Goal: Task Accomplishment & Management: Use online tool/utility

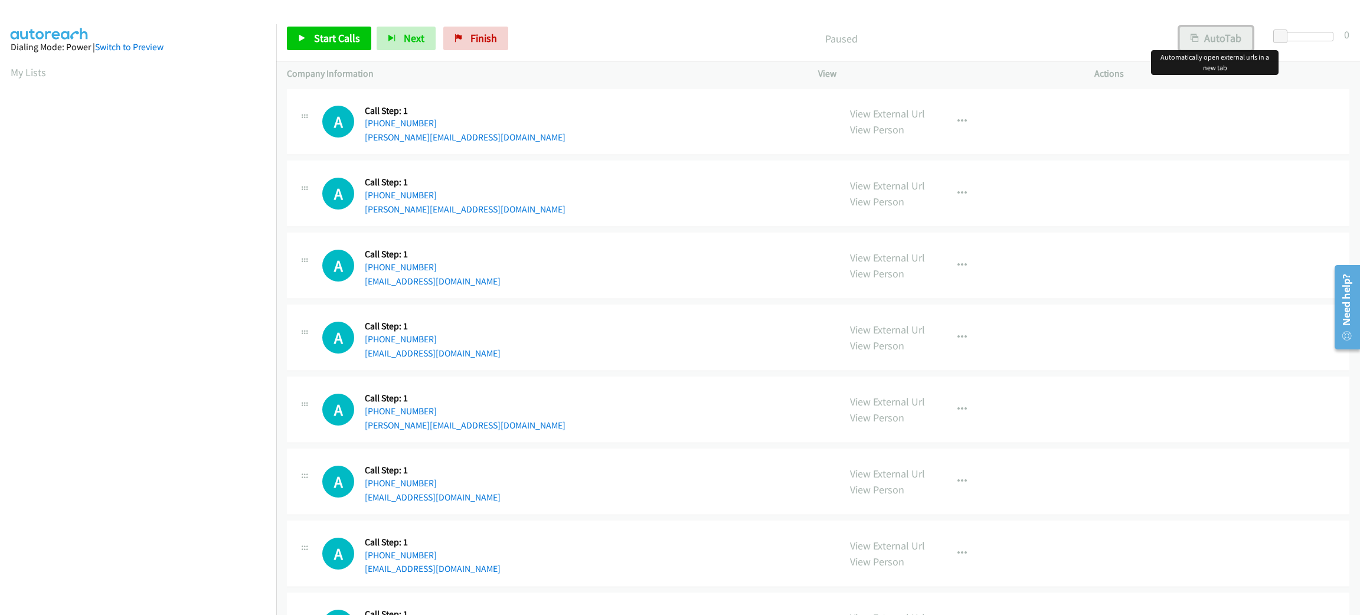
click at [1217, 39] on button "AutoTab" at bounding box center [1215, 39] width 73 height 24
click at [1283, 37] on span at bounding box center [1282, 37] width 14 height 14
click at [809, 308] on div "A Callback Scheduled Call Step: 1 America/New_York +1 732-587-8408 mysteryfan05…" at bounding box center [818, 338] width 1062 height 67
click at [534, 161] on div "A Callback Scheduled Call Step: 1 America/New_York +1 862-206-9941 john@jneuhau…" at bounding box center [818, 194] width 1062 height 67
click at [627, 173] on div "A Callback Scheduled Call Step: 1 America/New_York +1 862-206-9941 john@jneuhau…" at bounding box center [575, 193] width 506 height 45
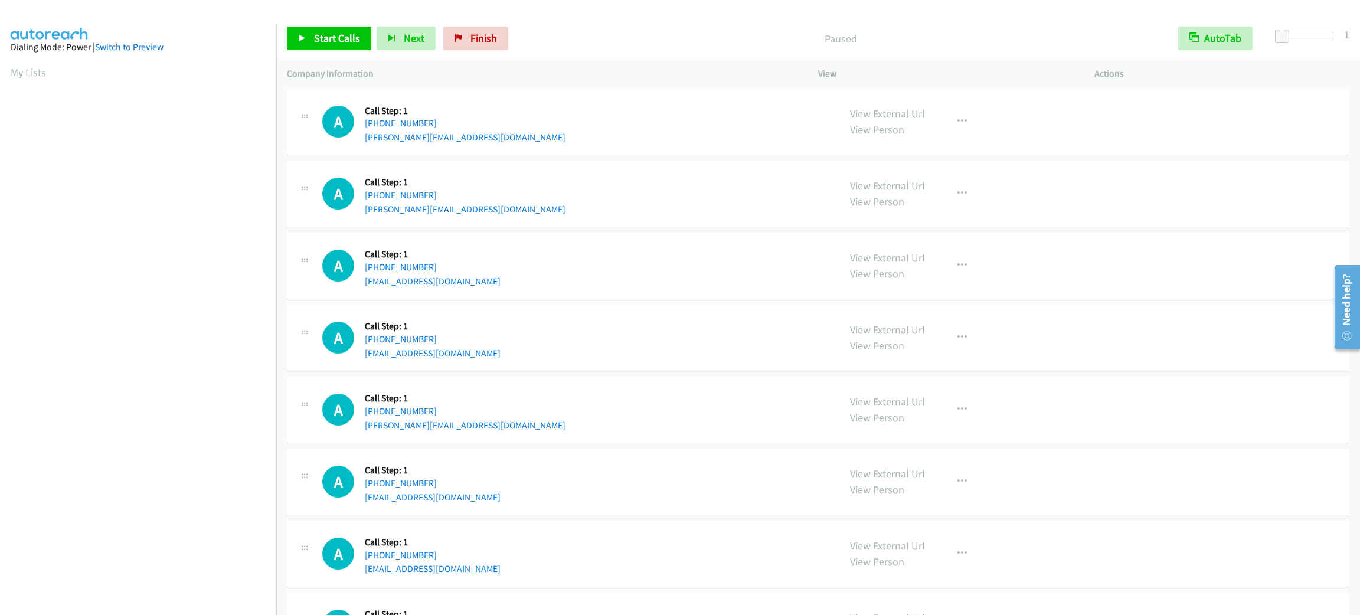
drag, startPoint x: 519, startPoint y: 131, endPoint x: 721, endPoint y: 244, distance: 232.0
click at [521, 131] on div "A Callback Scheduled Call Step: 1 America/New_York +1 321-614-0560 debra.robins…" at bounding box center [575, 122] width 506 height 45
drag, startPoint x: 1009, startPoint y: 534, endPoint x: 999, endPoint y: 511, distance: 24.9
click at [1003, 519] on td "A Callback Scheduled Call Step: 1 America/Chicago +1 228-383-7107 lenniepizzett…" at bounding box center [818, 554] width 1084 height 72
click at [499, 138] on div "A Callback Scheduled Call Step: 1 America/New_York +1 321-614-0560 debra.robins…" at bounding box center [575, 122] width 506 height 45
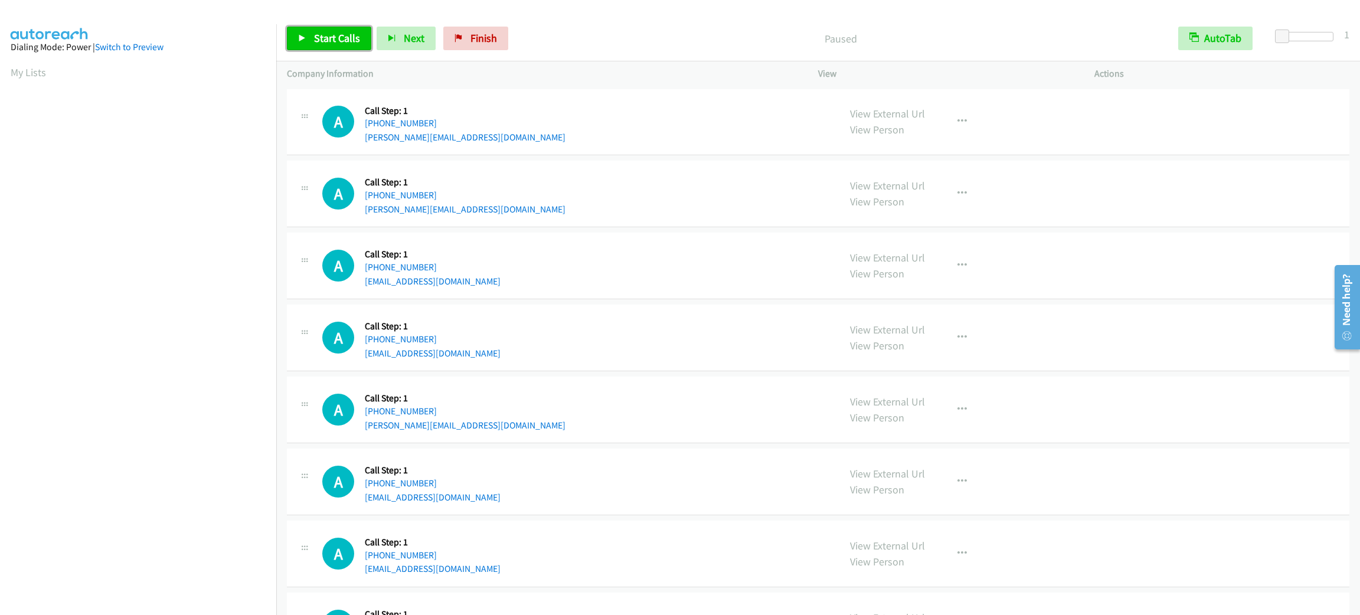
click at [362, 34] on link "Start Calls" at bounding box center [329, 39] width 84 height 24
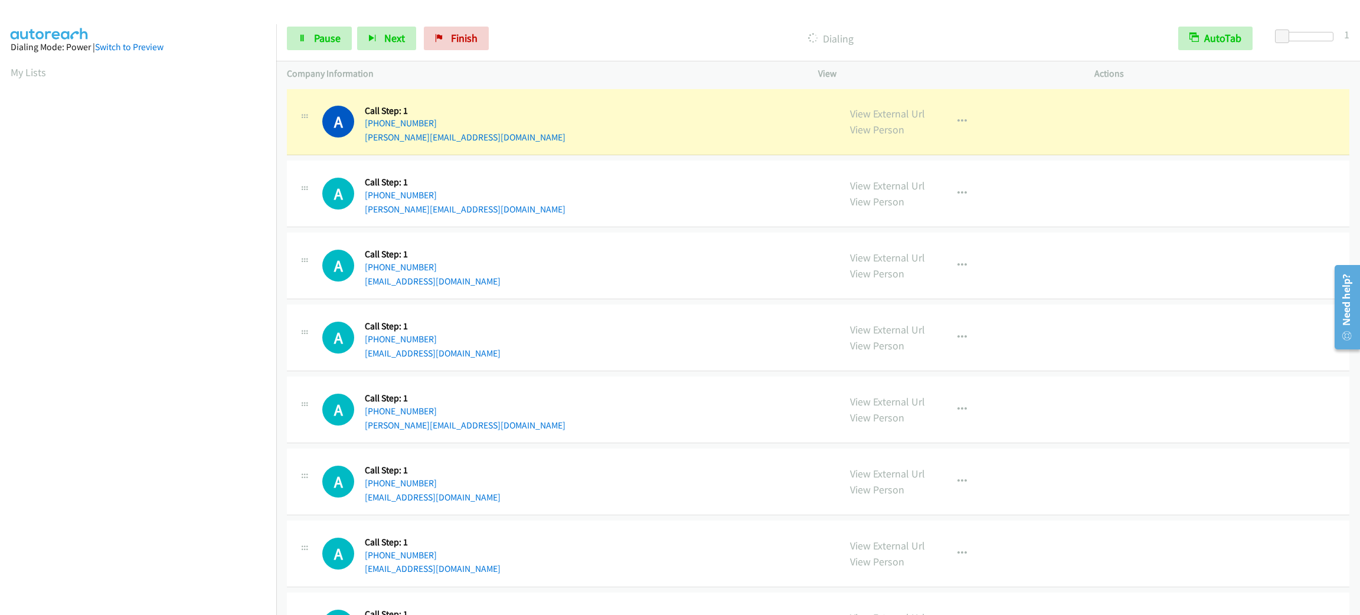
click at [309, 19] on div "Start Calls Pause Next Finish Dialing AutoTab AutoTab 1" at bounding box center [818, 38] width 1084 height 45
click at [309, 30] on link "Pause" at bounding box center [319, 39] width 65 height 24
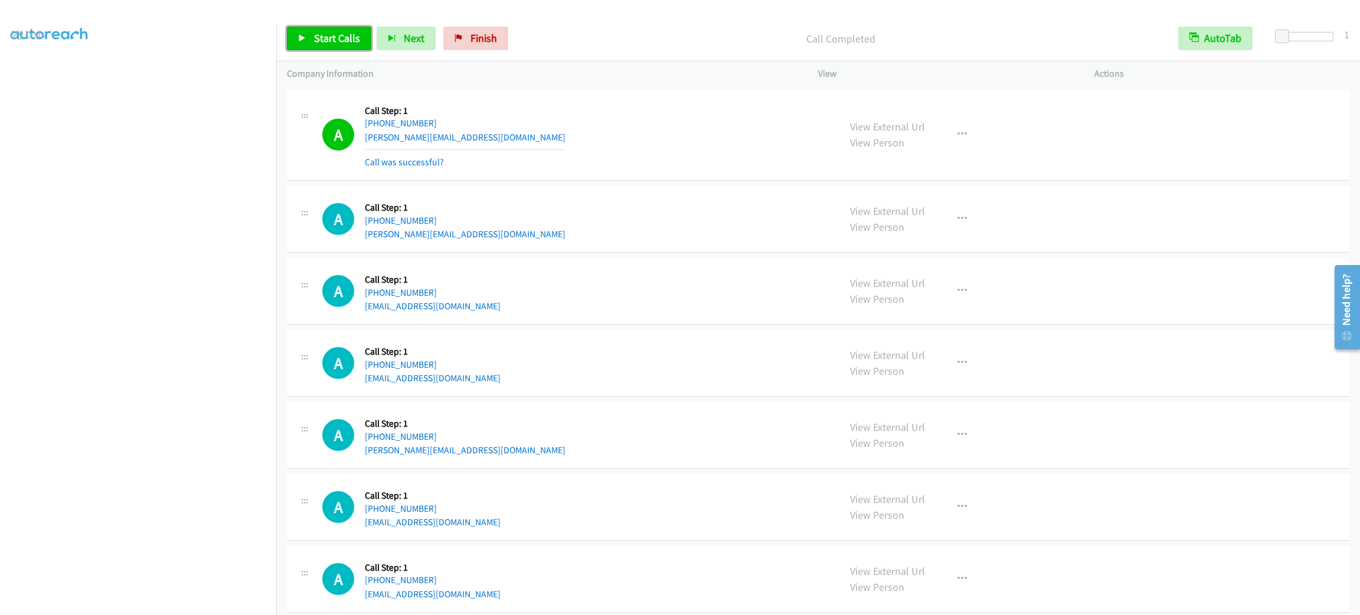
click at [324, 37] on span "Start Calls" at bounding box center [337, 38] width 46 height 14
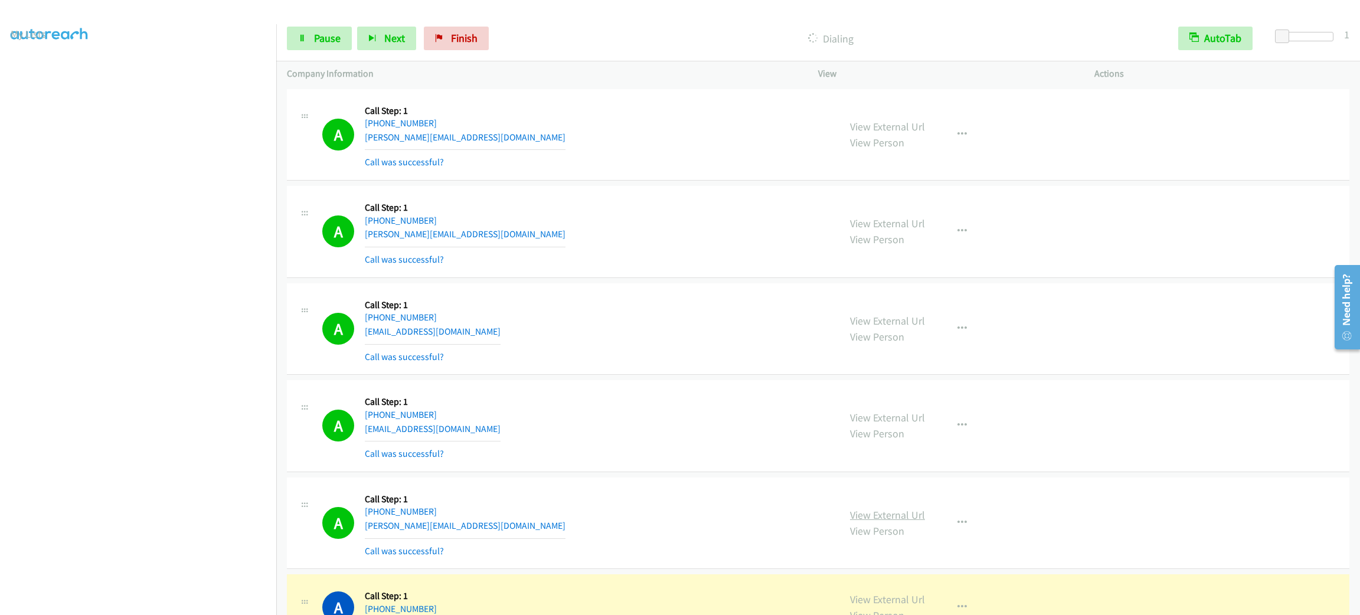
click at [906, 514] on link "View External Url" at bounding box center [887, 515] width 75 height 14
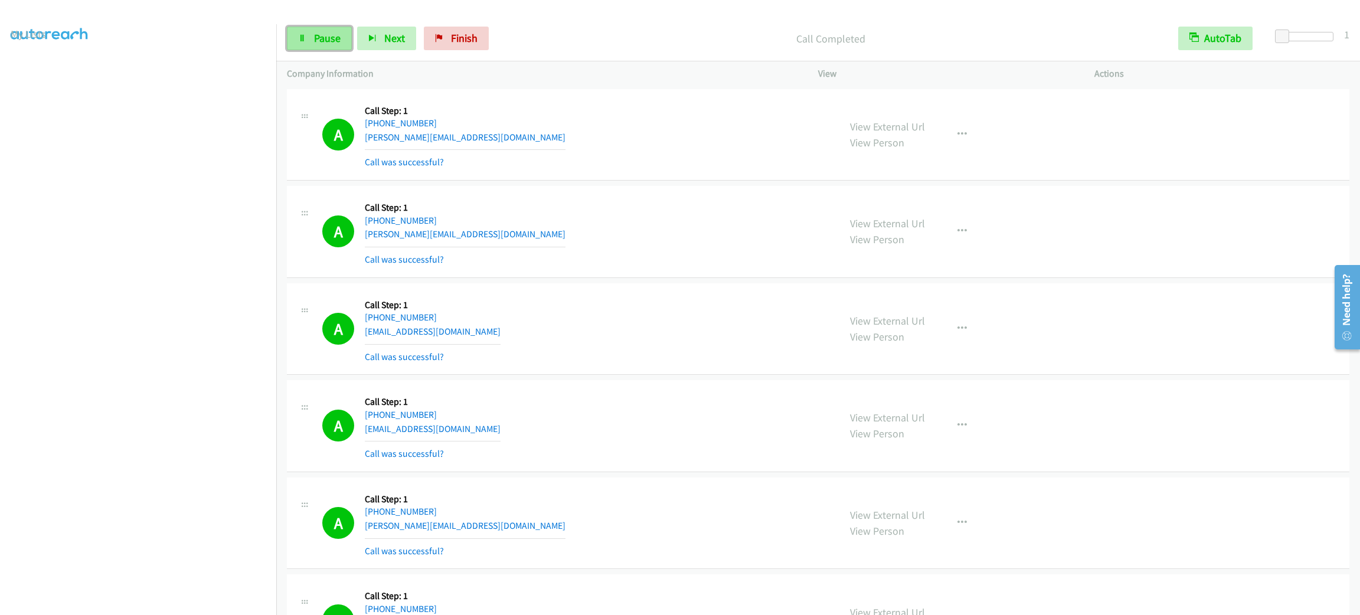
click at [321, 41] on span "Pause" at bounding box center [327, 38] width 27 height 14
click at [321, 39] on span "Start Calls" at bounding box center [337, 38] width 46 height 14
click at [160, 609] on aside "Dialing Mode: Power | Switch to Preview My Lists" at bounding box center [138, 312] width 276 height 653
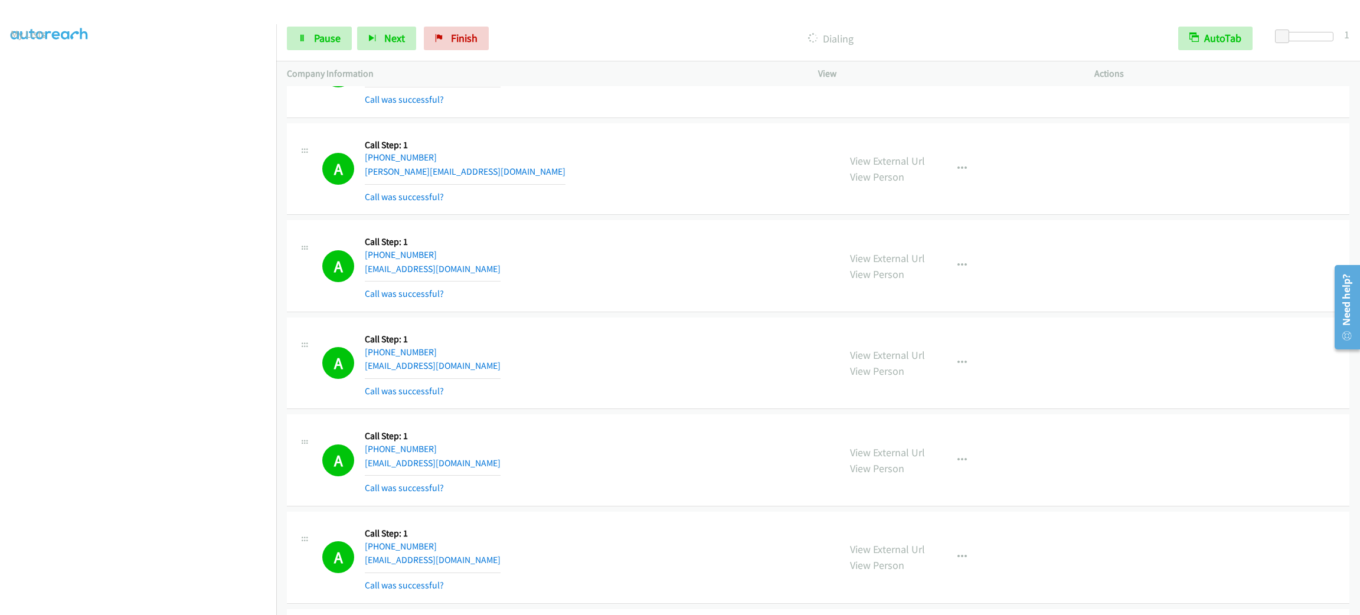
scroll to position [796, 0]
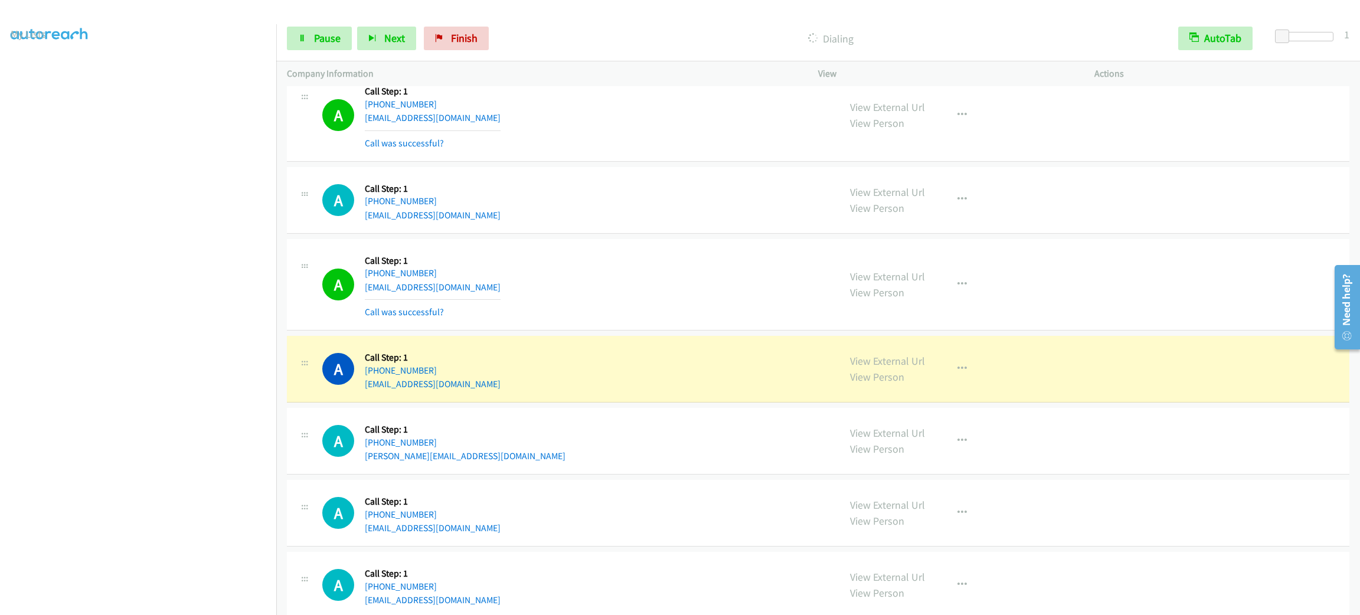
click at [678, 259] on div "A Callback Scheduled Call Step: 1 America/Chicago +1 806-236-7748 claim_reliefs…" at bounding box center [575, 285] width 506 height 70
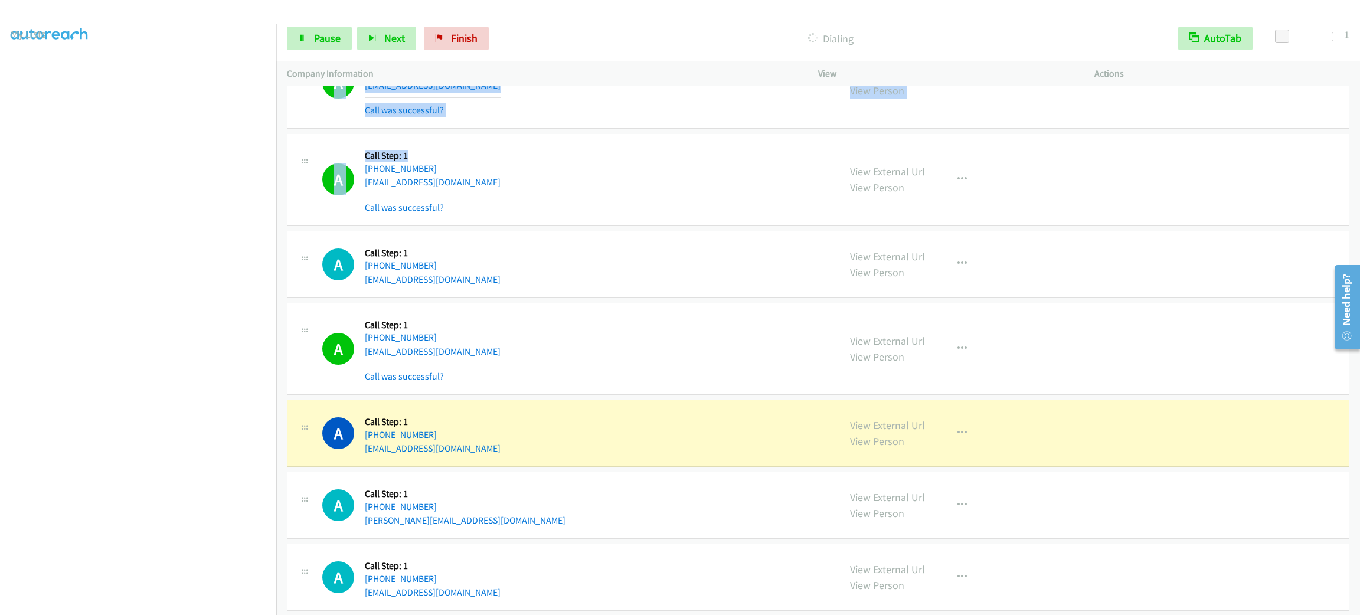
drag, startPoint x: 437, startPoint y: 88, endPoint x: 359, endPoint y: 95, distance: 78.2
click at [359, 95] on tbody "A Callback Scheduled Call Step: 1 America/New_York +1 321-614-0560 debra.robins…" at bounding box center [818, 307] width 1084 height 1907
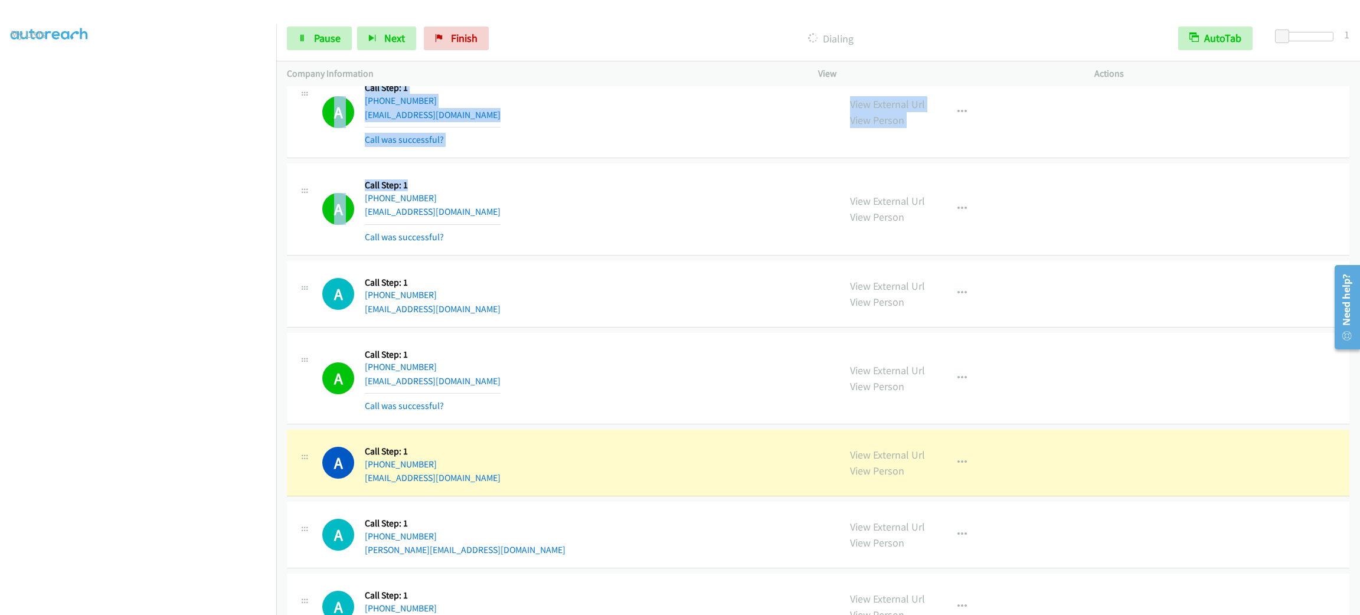
click at [378, 184] on h5 "Call Step: 1" at bounding box center [433, 185] width 136 height 12
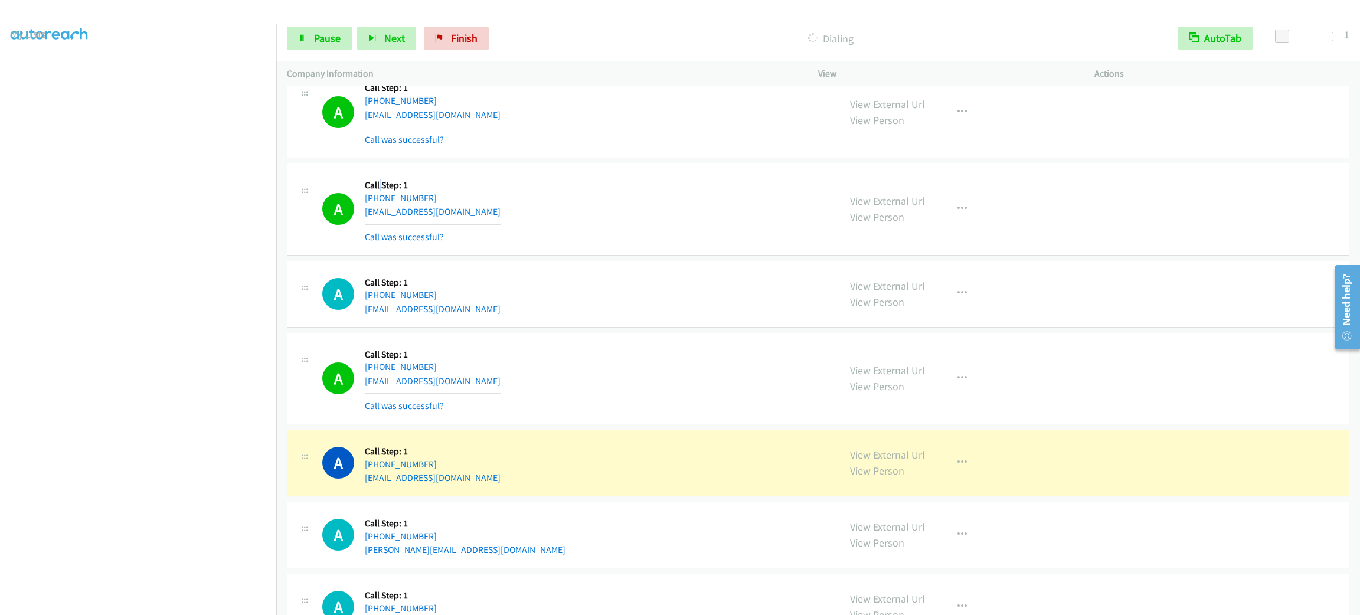
click at [378, 184] on h5 "Call Step: 1" at bounding box center [433, 185] width 136 height 12
click at [470, 189] on div "A Callback Scheduled Call Step: 1 America/New_York +1 804-807-1240 murillod065@…" at bounding box center [575, 209] width 506 height 70
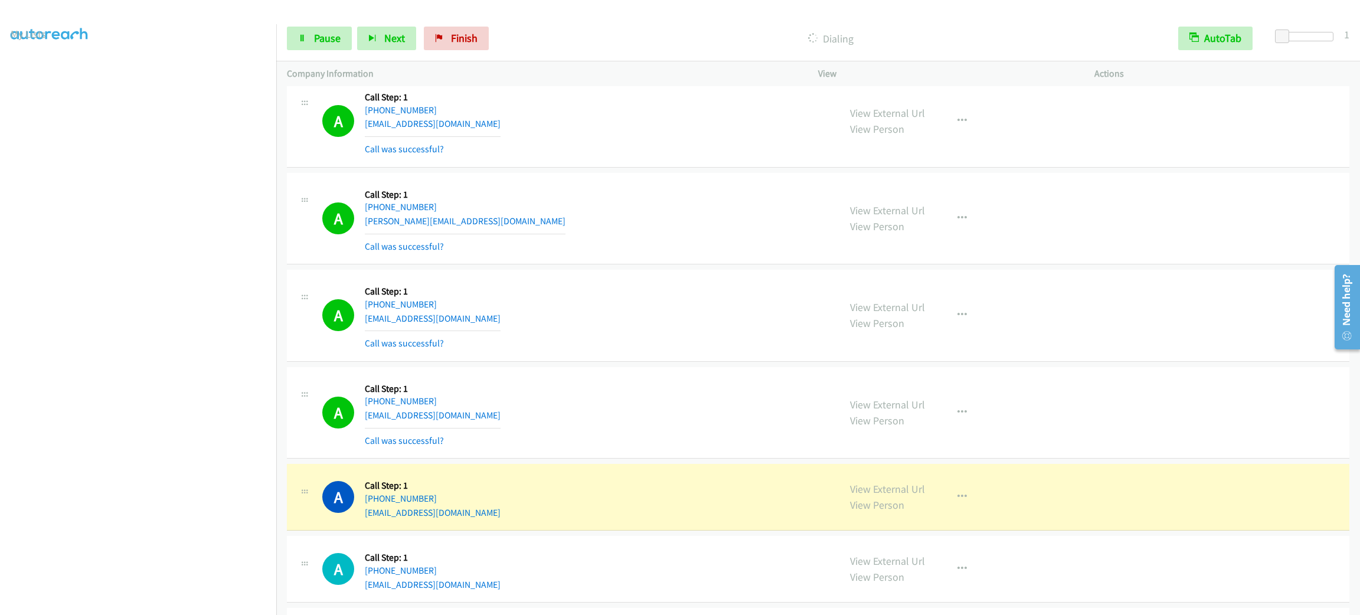
scroll to position [1322, 0]
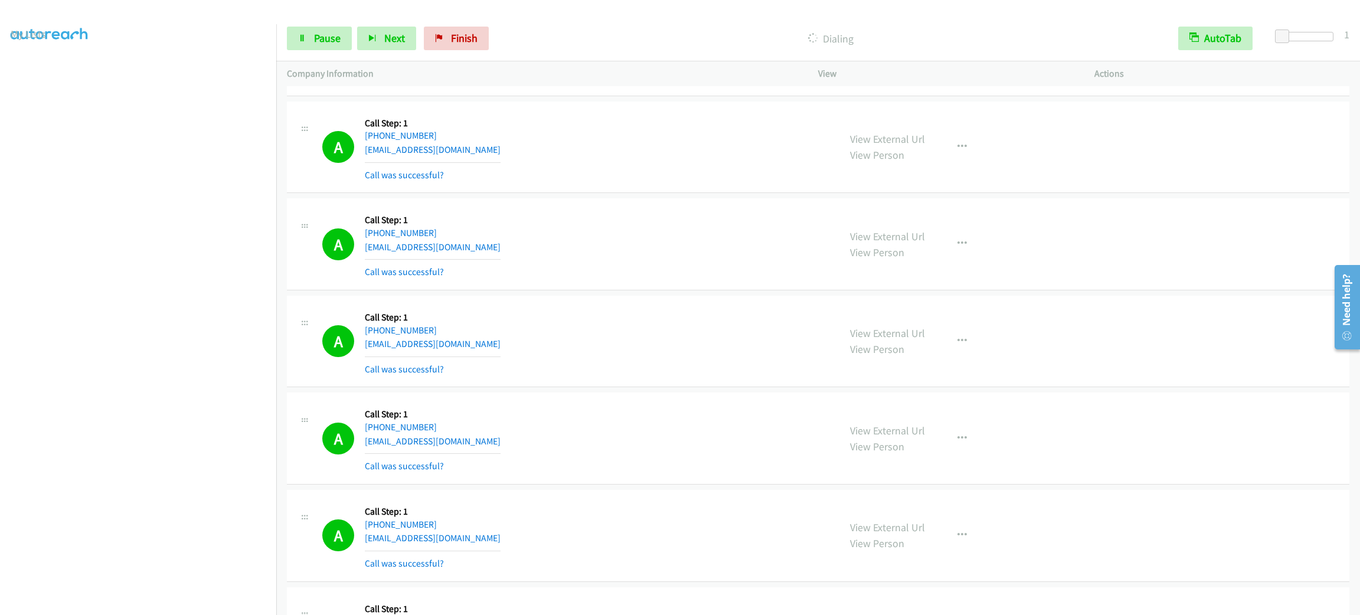
click at [571, 162] on div "A Callback Scheduled Call Step: 1 America/New_York +1 727-354-9323 anmoss92@gma…" at bounding box center [575, 147] width 506 height 70
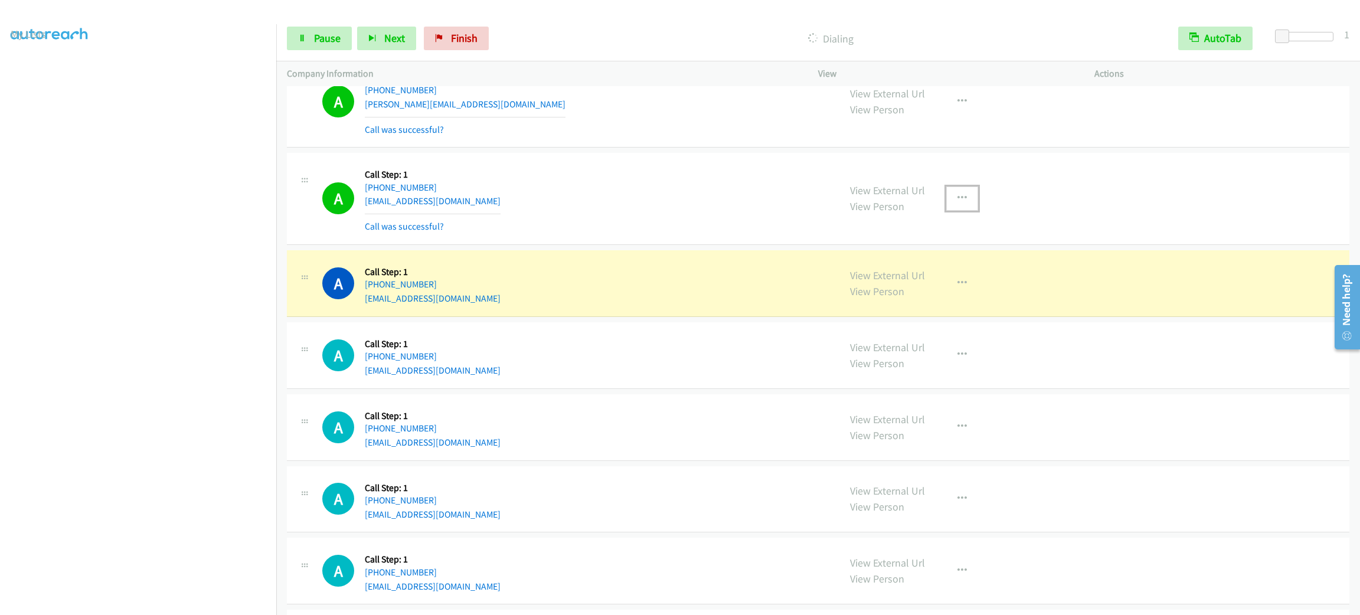
click at [964, 200] on button "button" at bounding box center [962, 199] width 32 height 24
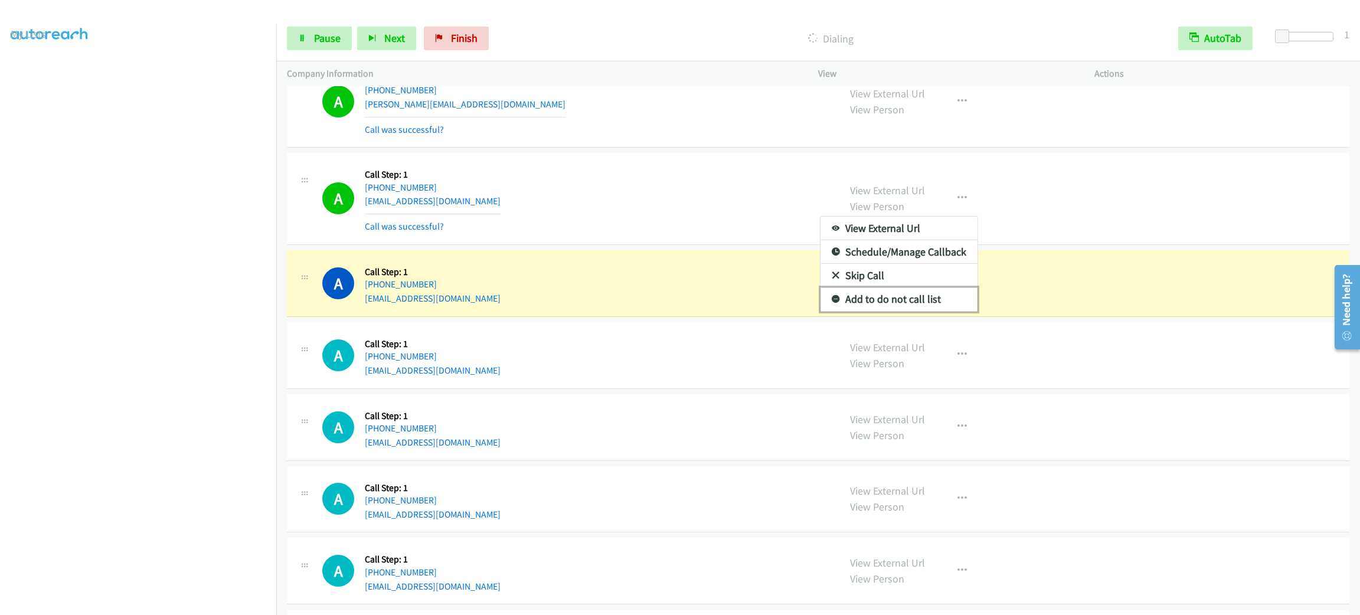
click at [934, 308] on link "Add to do not call list" at bounding box center [898, 299] width 157 height 24
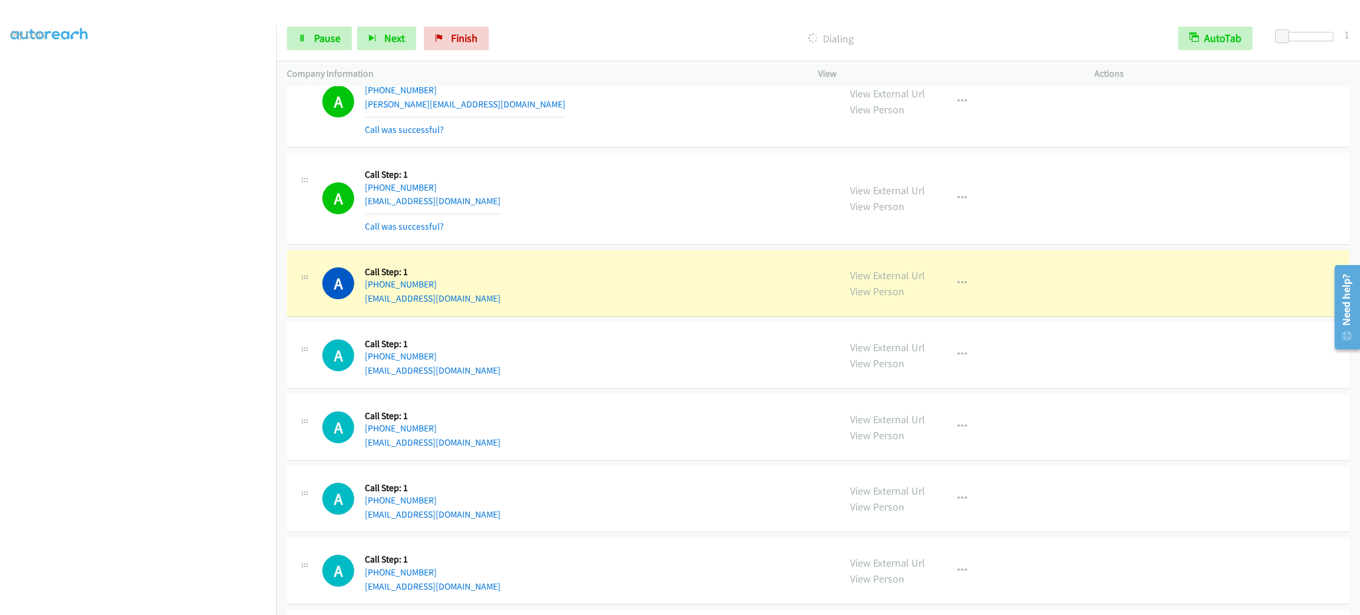
click at [675, 256] on div "A Callback Scheduled Call Step: 1 America/Chicago +1 630-301-0903 ruready418@ao…" at bounding box center [818, 283] width 1062 height 67
click at [511, 187] on div "A Callback Scheduled Call Step: 1 America/Chicago +1 708-254-9922 tdibiase@nove…" at bounding box center [575, 199] width 506 height 70
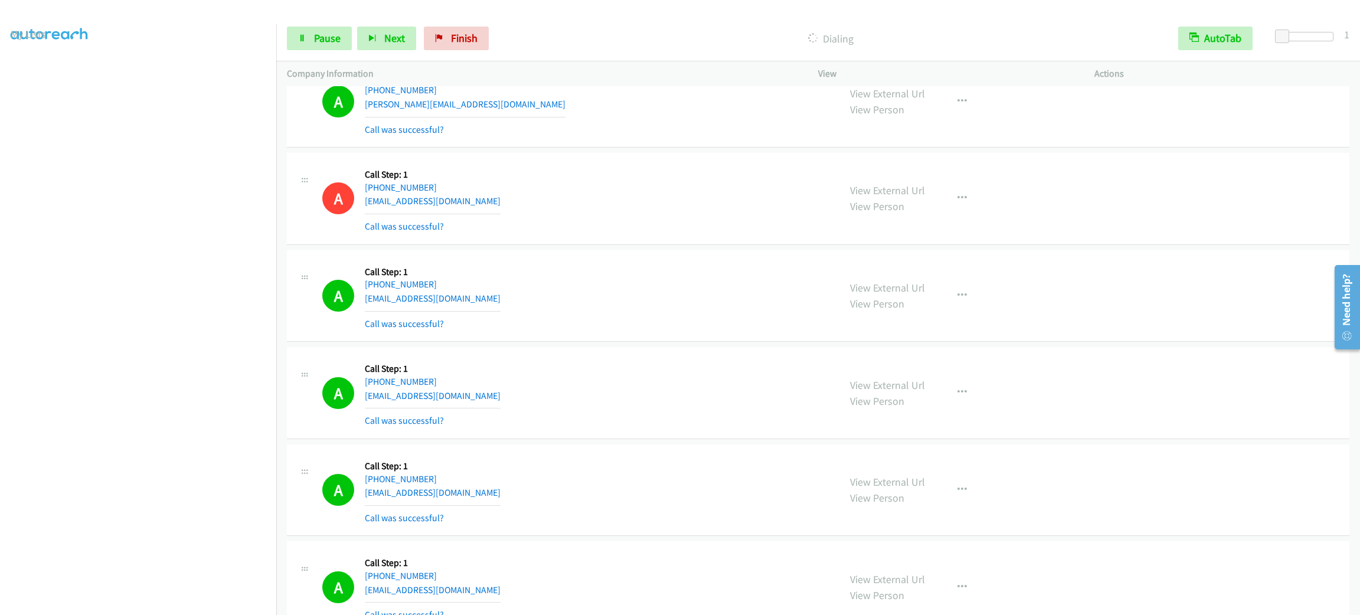
click at [629, 331] on div "A Callback Scheduled Call Step: 1 America/Chicago +1 630-301-0903 ruready418@ao…" at bounding box center [575, 296] width 506 height 70
click at [936, 402] on div "View External Url View Person View External Url Email Schedule/Manage Callback …" at bounding box center [982, 393] width 287 height 70
drag, startPoint x: 940, startPoint y: 400, endPoint x: 930, endPoint y: 427, distance: 28.9
click at [946, 399] on button "button" at bounding box center [962, 393] width 32 height 24
click at [906, 501] on link "Add to do not call list" at bounding box center [898, 494] width 157 height 24
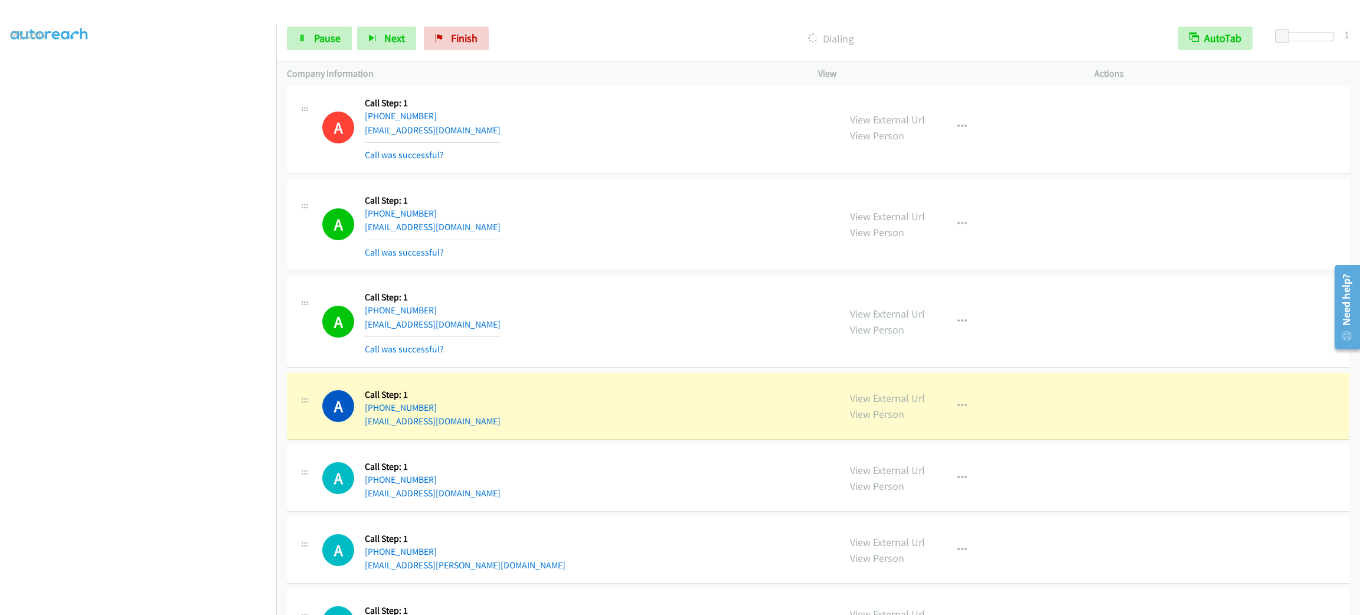
scroll to position [2208, 0]
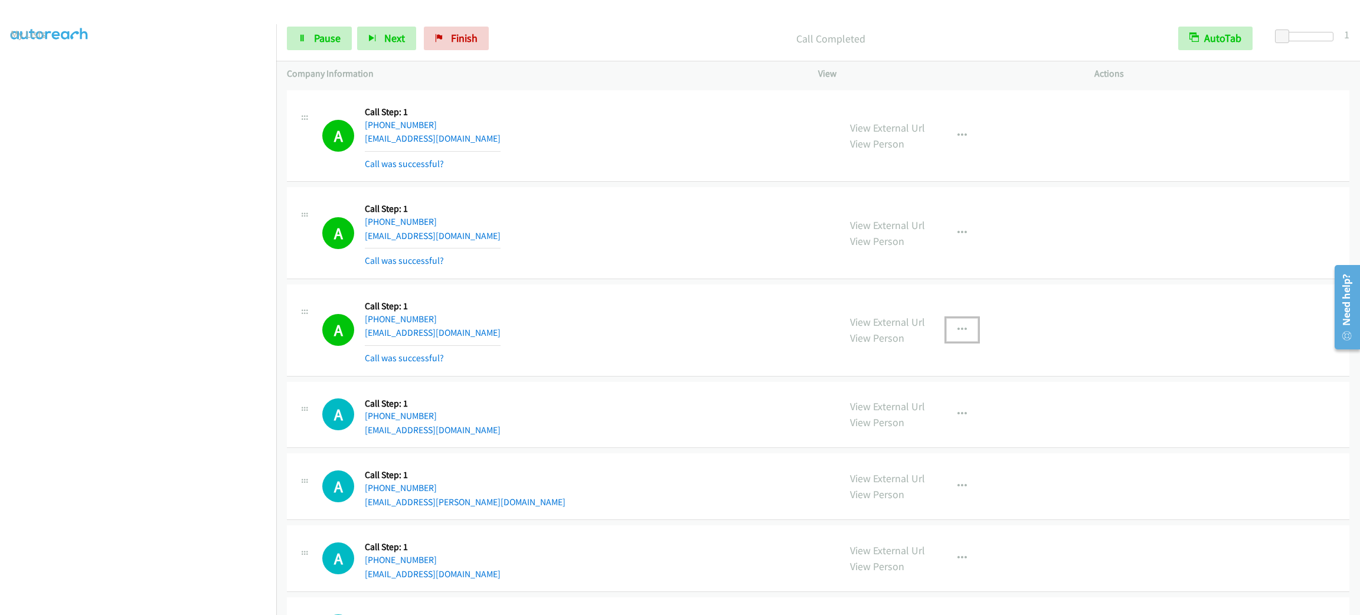
click at [961, 328] on button "button" at bounding box center [962, 330] width 32 height 24
click at [929, 434] on link "Add to do not call list" at bounding box center [898, 431] width 157 height 24
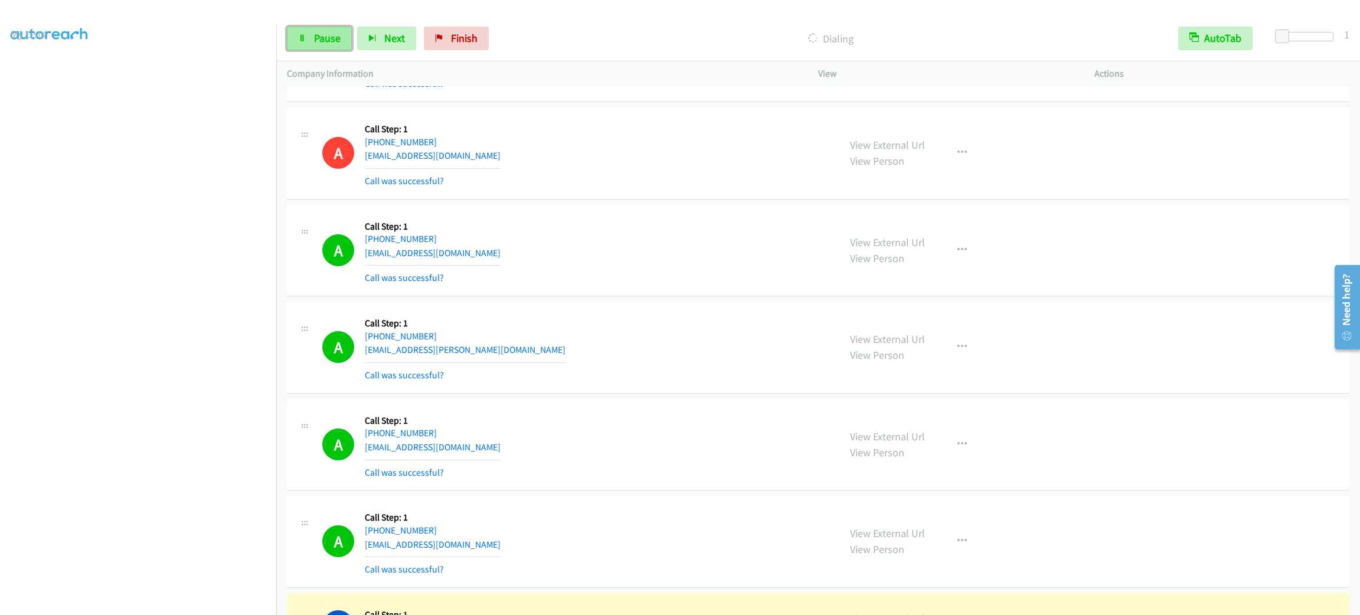
click at [308, 35] on link "Pause" at bounding box center [319, 39] width 65 height 24
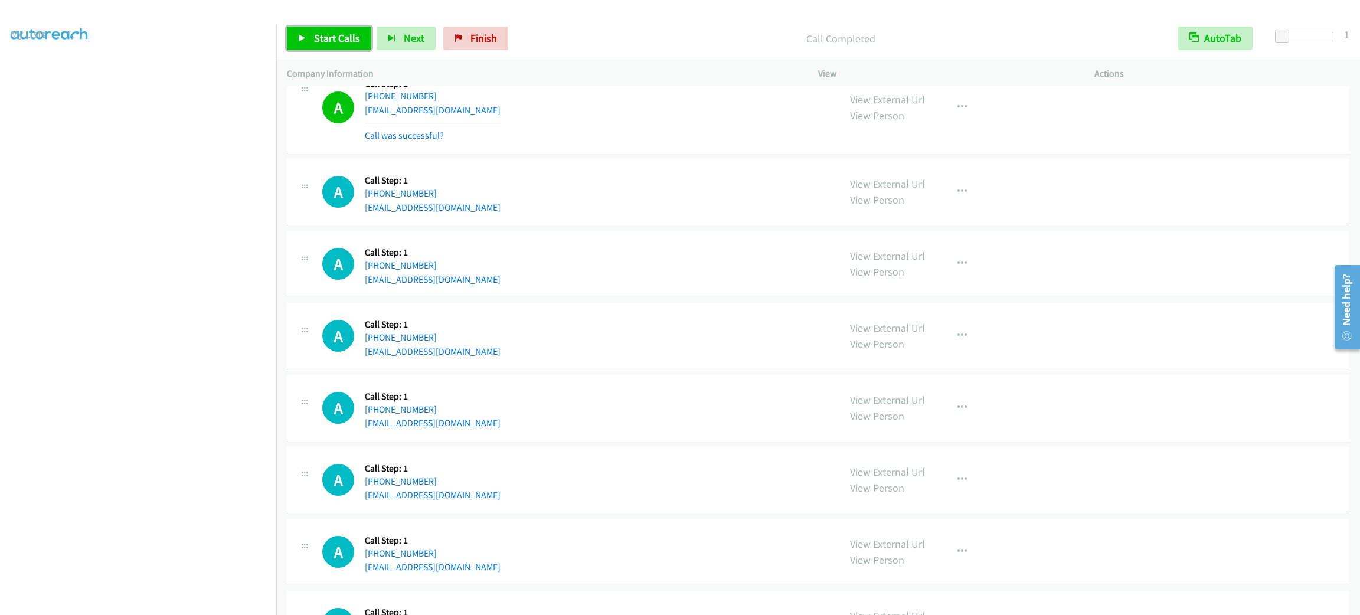
click at [325, 33] on span "Start Calls" at bounding box center [337, 38] width 46 height 14
click at [325, 31] on span "Pause" at bounding box center [327, 38] width 27 height 14
click at [406, 199] on link "+1 718-483-4323" at bounding box center [401, 193] width 72 height 11
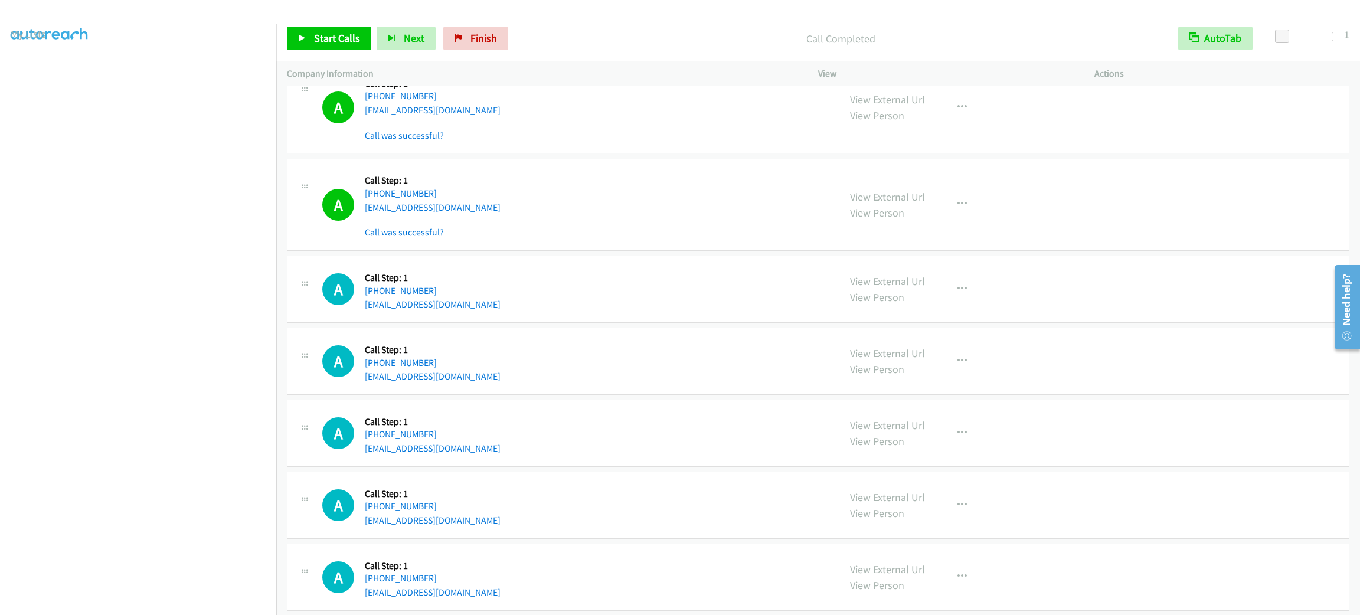
scroll to position [3004, 0]
